Goal: Information Seeking & Learning: Learn about a topic

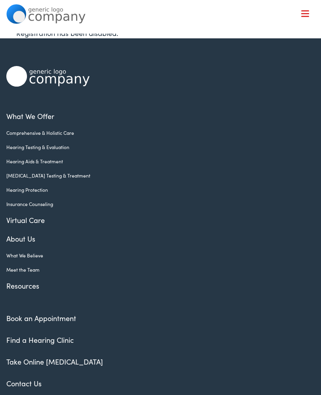
click at [57, 149] on link "Hearing Testing & Evaluation" at bounding box center [154, 147] width 296 height 7
click at [54, 163] on link "Hearing Aids & Treatment" at bounding box center [154, 161] width 296 height 7
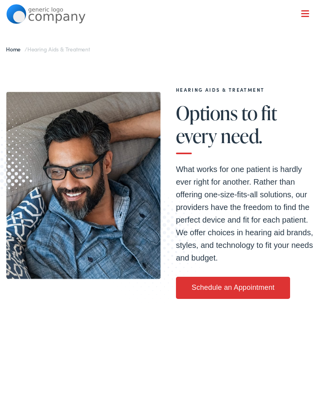
click at [307, 11] on div at bounding box center [305, 14] width 8 height 8
